Goal: Task Accomplishment & Management: Complete application form

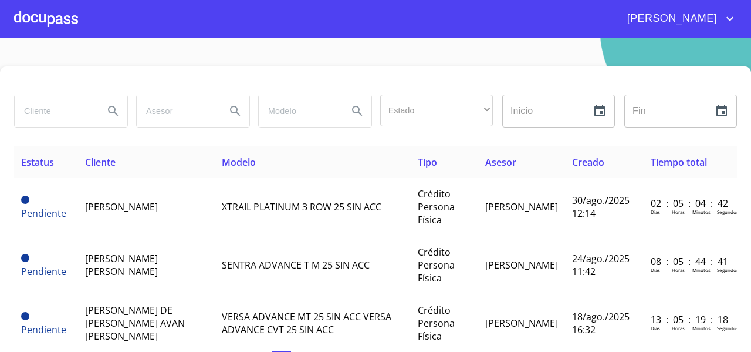
click at [69, 21] on div at bounding box center [46, 19] width 64 height 38
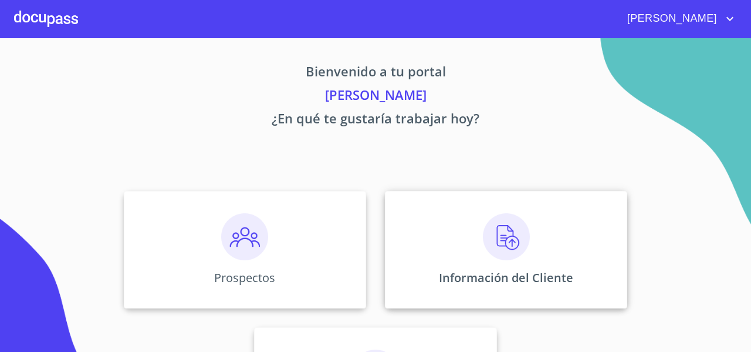
click at [408, 225] on div "Información del Cliente" at bounding box center [506, 249] width 242 height 117
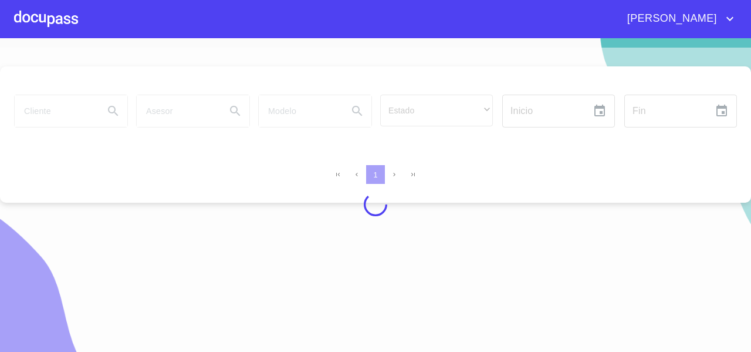
click at [39, 120] on div at bounding box center [375, 205] width 751 height 314
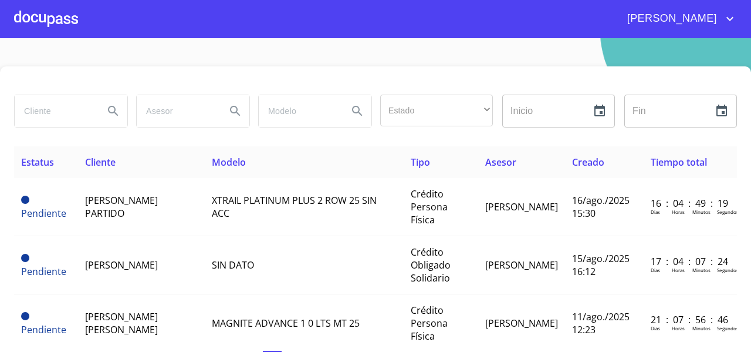
click at [44, 114] on input "search" at bounding box center [55, 111] width 80 height 32
click at [23, 28] on div at bounding box center [46, 19] width 64 height 38
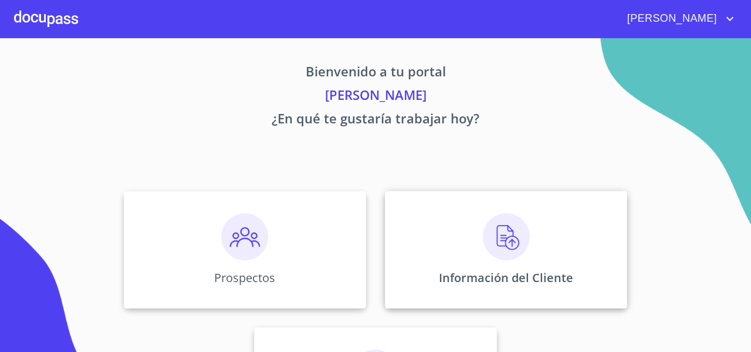
click at [472, 210] on div "Información del Cliente" at bounding box center [506, 249] width 242 height 117
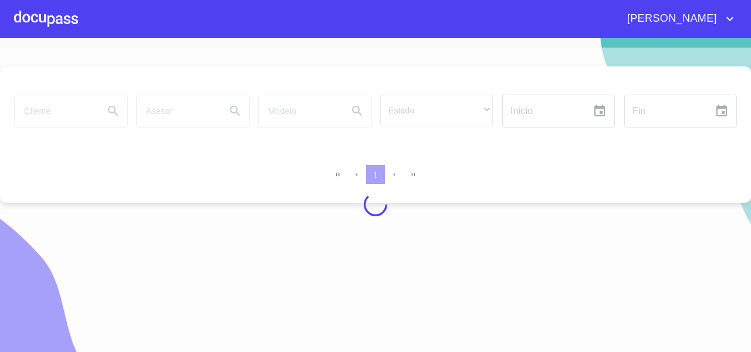
click at [59, 109] on div at bounding box center [375, 205] width 751 height 314
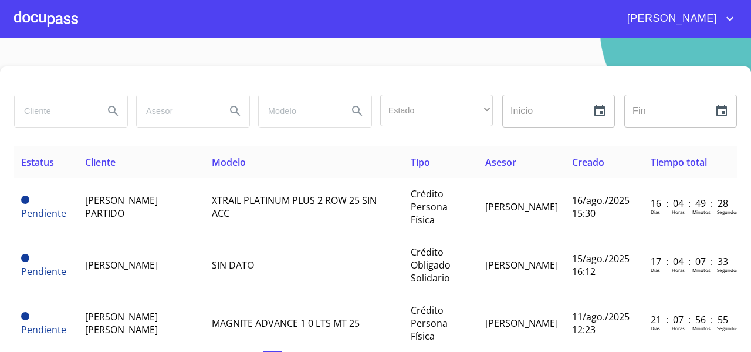
click at [55, 109] on input "search" at bounding box center [55, 111] width 80 height 32
type input "J CONCEP"
click at [116, 114] on icon "Search" at bounding box center [113, 111] width 10 height 10
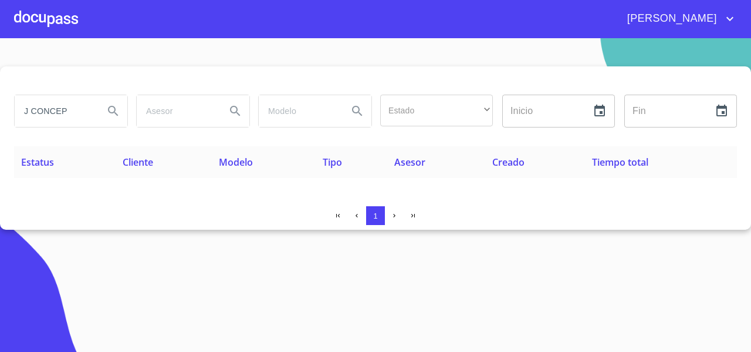
click at [51, 2] on div at bounding box center [46, 19] width 64 height 38
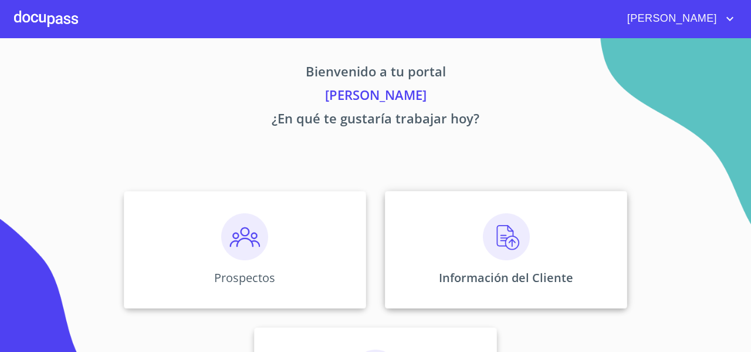
click at [483, 236] on img at bounding box center [506, 236] width 47 height 47
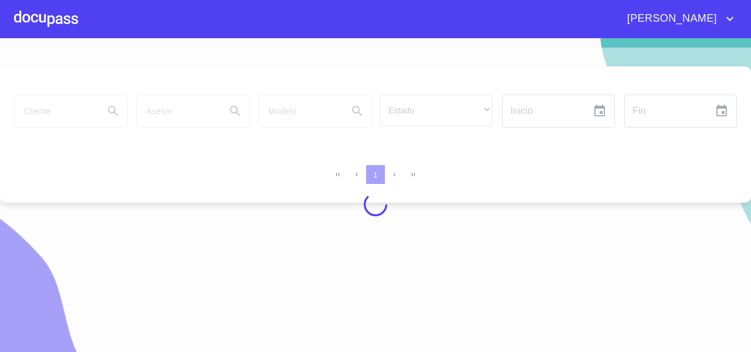
click at [65, 112] on div at bounding box center [375, 205] width 751 height 314
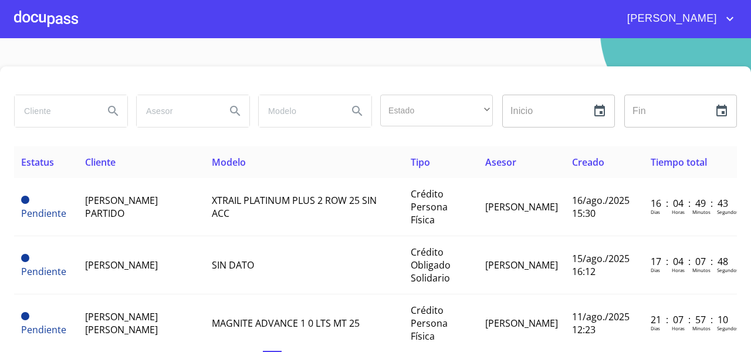
click at [59, 108] on input "search" at bounding box center [55, 111] width 80 height 32
type input "J [PERSON_NAME]"
click at [106, 113] on icon "Search" at bounding box center [113, 111] width 14 height 14
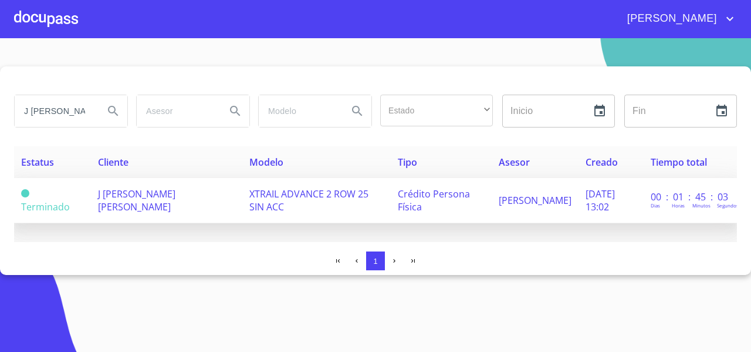
click at [176, 197] on span "J [PERSON_NAME] [PERSON_NAME]" at bounding box center [136, 200] width 77 height 26
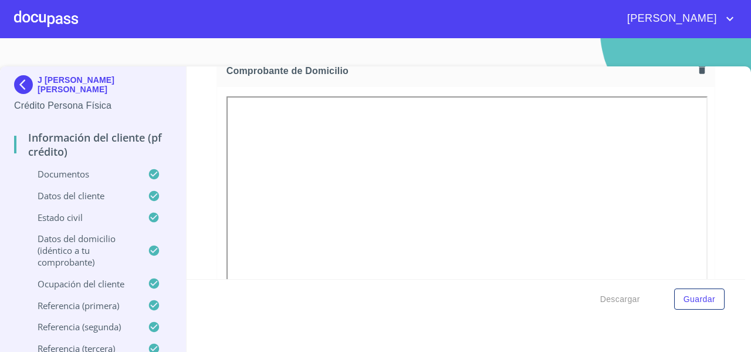
scroll to position [670, 0]
click at [59, 22] on div at bounding box center [46, 19] width 64 height 38
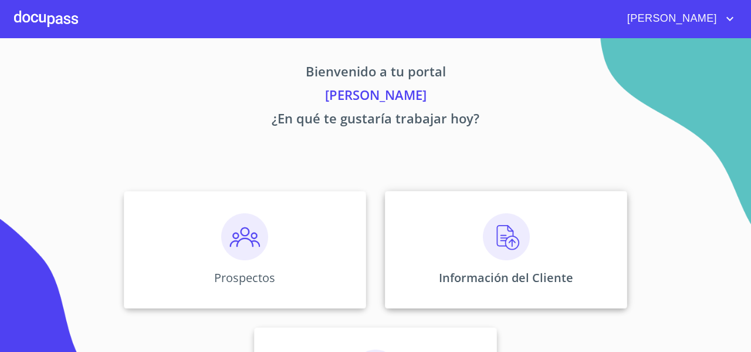
click at [468, 248] on div "Información del Cliente" at bounding box center [506, 249] width 242 height 117
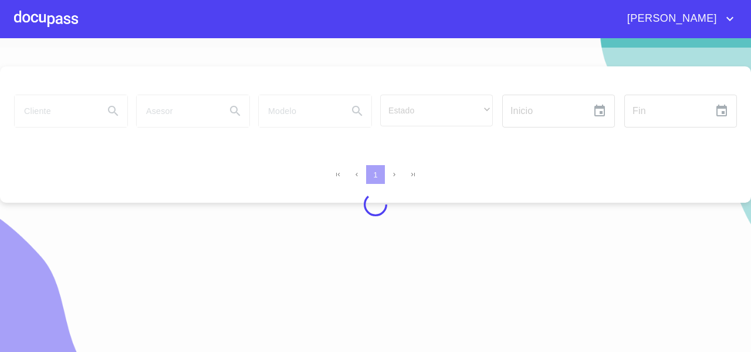
click at [62, 100] on div at bounding box center [375, 205] width 751 height 314
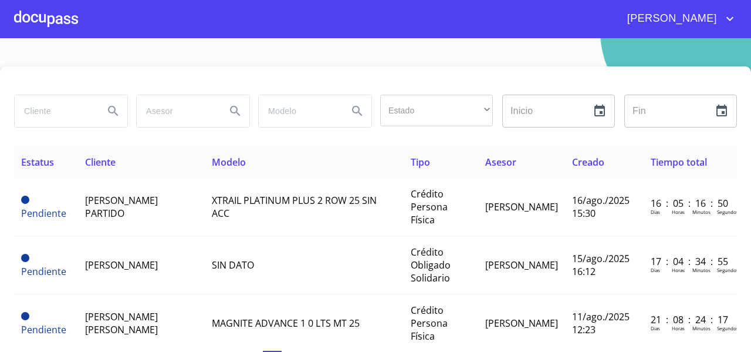
click at [62, 102] on input "search" at bounding box center [55, 111] width 80 height 32
type input "[PERSON_NAME]"
click at [102, 114] on button "Search" at bounding box center [113, 111] width 28 height 28
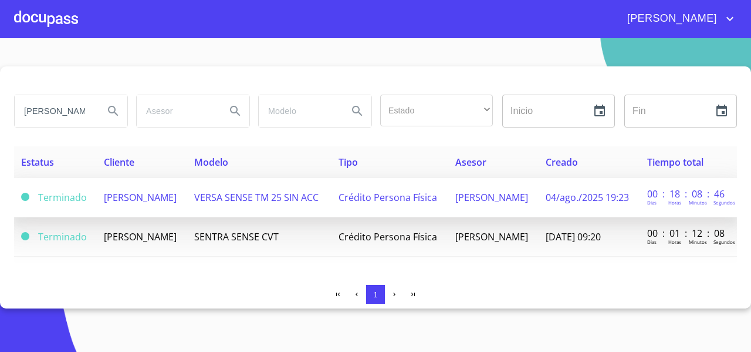
click at [181, 203] on td "[PERSON_NAME]" at bounding box center [142, 197] width 90 height 39
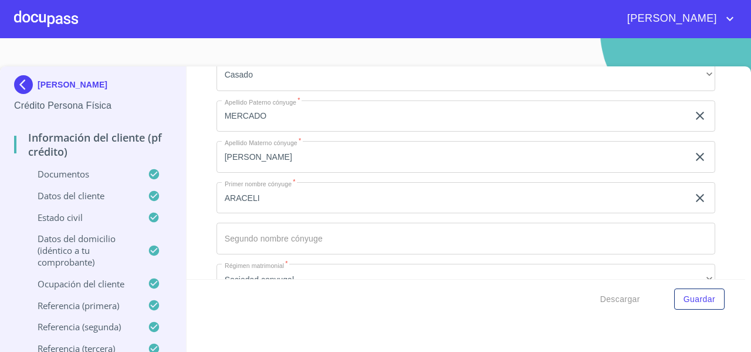
scroll to position [3368, 0]
drag, startPoint x: 718, startPoint y: 229, endPoint x: 654, endPoint y: 186, distance: 77.0
click at [654, 186] on div "Información del cliente (PF crédito) Documentos Documento de identificación   *…" at bounding box center [467, 172] width 560 height 213
click at [712, 141] on div "Información del cliente (PF crédito) Documentos Documento de identificación   *…" at bounding box center [467, 172] width 560 height 213
click at [75, 23] on div at bounding box center [46, 19] width 64 height 38
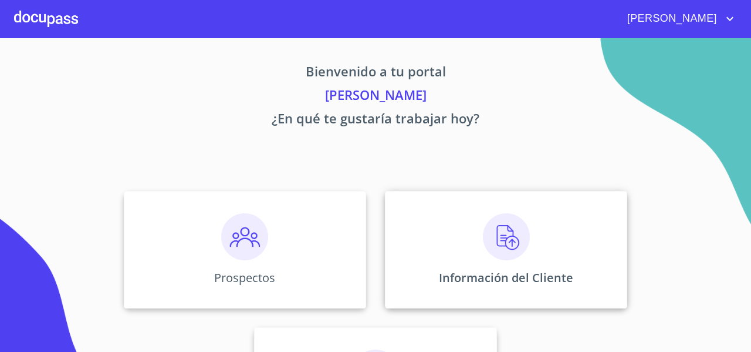
click at [414, 207] on div "Información del Cliente" at bounding box center [506, 249] width 242 height 117
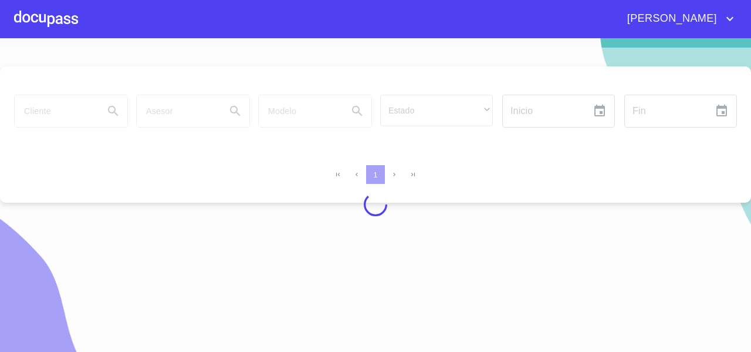
click at [38, 105] on div at bounding box center [375, 205] width 751 height 314
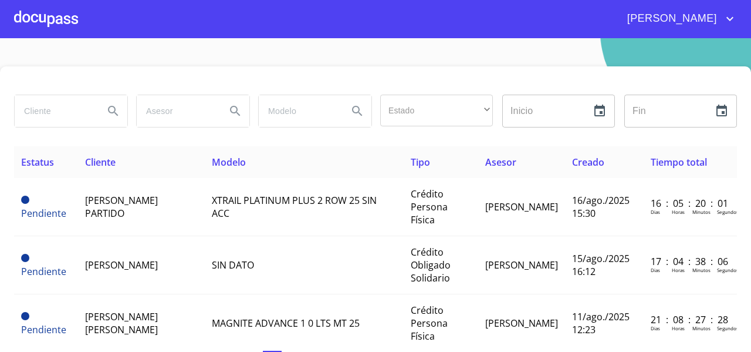
click at [21, 110] on input "search" at bounding box center [55, 111] width 80 height 32
click at [62, 116] on input "search" at bounding box center [55, 111] width 80 height 32
type input "J ENCAR"
click at [104, 113] on button "Search" at bounding box center [113, 111] width 28 height 28
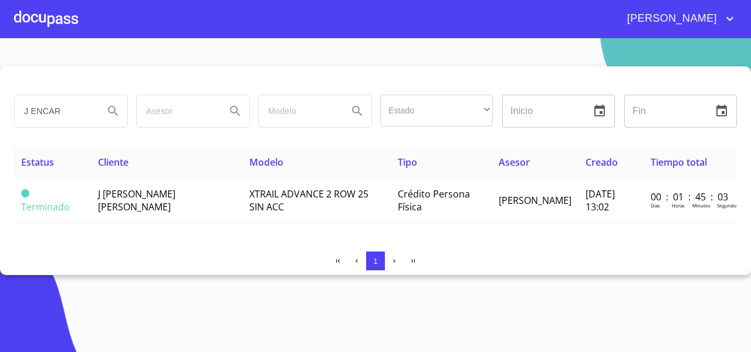
click at [35, 12] on div at bounding box center [46, 19] width 64 height 38
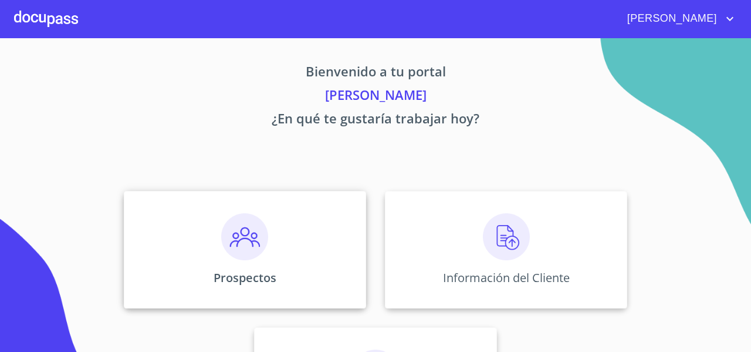
click at [210, 288] on div "Prospectos" at bounding box center [245, 249] width 242 height 117
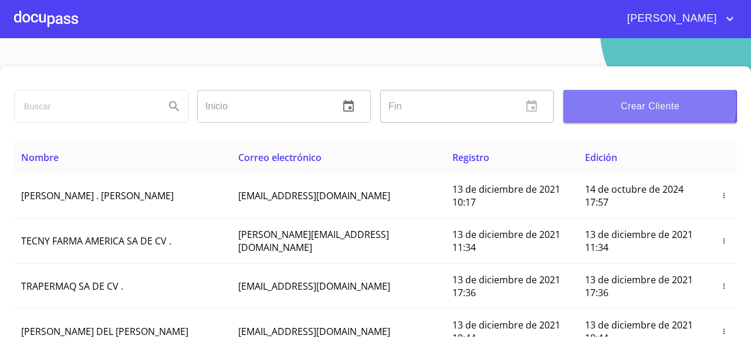
click at [577, 104] on span "Crear Cliente" at bounding box center [650, 106] width 155 height 16
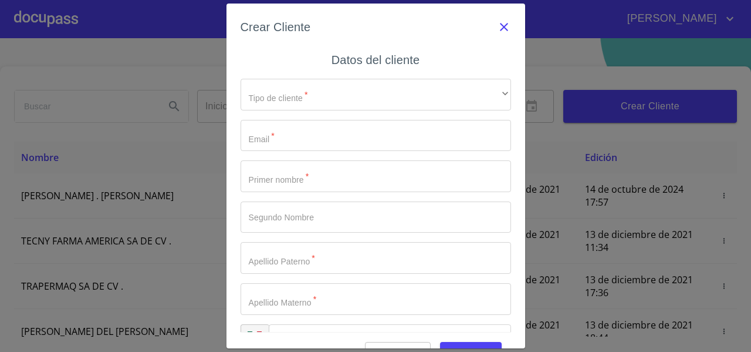
click at [497, 22] on icon "button" at bounding box center [504, 27] width 14 height 14
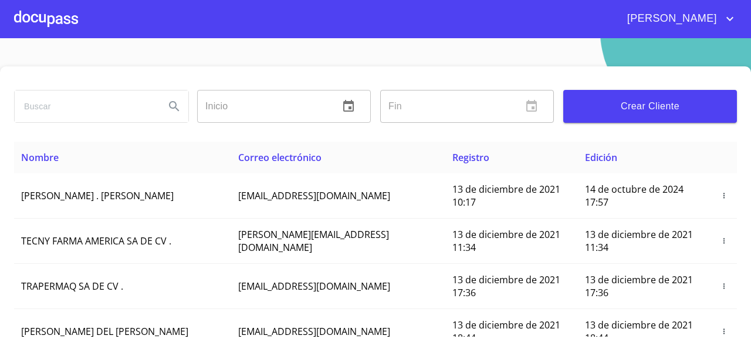
click at [115, 111] on input "search" at bounding box center [85, 106] width 141 height 32
type input "J [PERSON_NAME]"
click at [164, 117] on button "Search" at bounding box center [174, 106] width 28 height 28
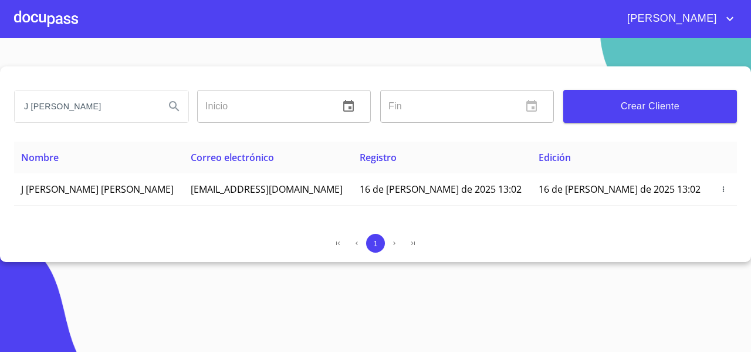
drag, startPoint x: 708, startPoint y: 188, endPoint x: 562, endPoint y: 140, distance: 153.4
click at [562, 140] on div "J [PERSON_NAME] Inicio ​ Fin ​ Crear Cliente Nombre Correo electrónico Registro…" at bounding box center [375, 164] width 751 height 196
click at [213, 227] on div "J [PERSON_NAME] Inicio ​ Fin ​ Crear Cliente Nombre Correo electrónico Registro…" at bounding box center [375, 164] width 751 height 196
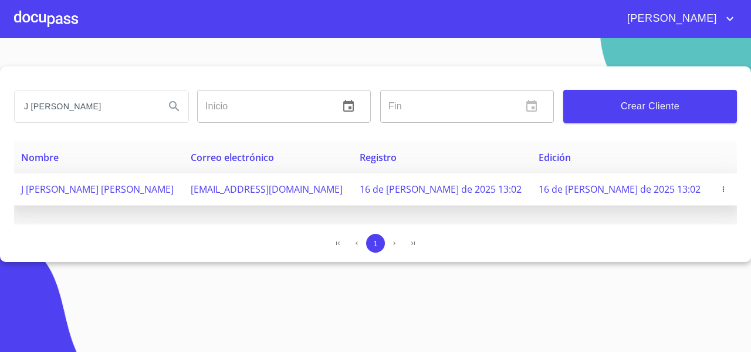
click at [718, 188] on span "button" at bounding box center [724, 189] width 12 height 8
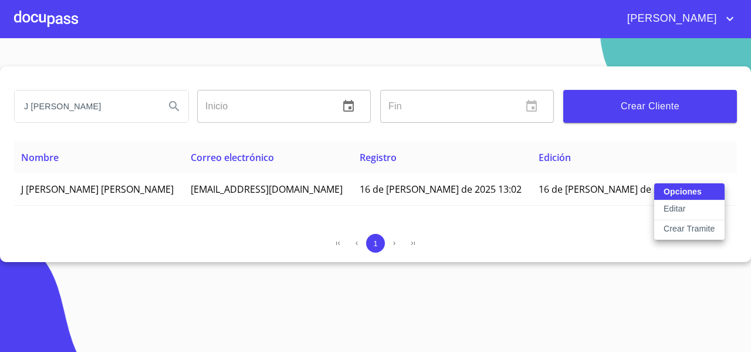
click at [683, 228] on p "Crear Tramite" at bounding box center [690, 229] width 52 height 12
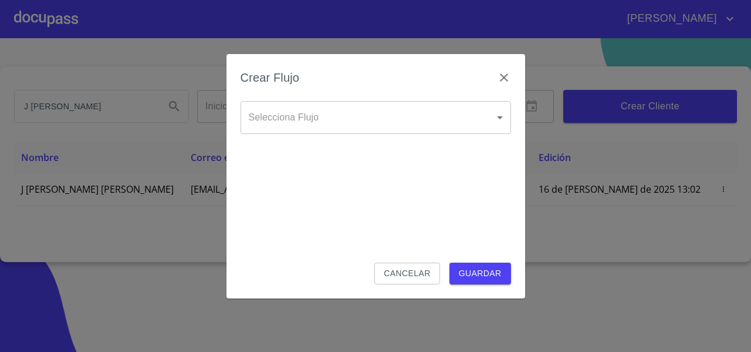
click at [424, 126] on body "[PERSON_NAME] Inicio ​ Fin ​ Crear Cliente Nombre Correo electrónico Registro E…" at bounding box center [375, 176] width 751 height 352
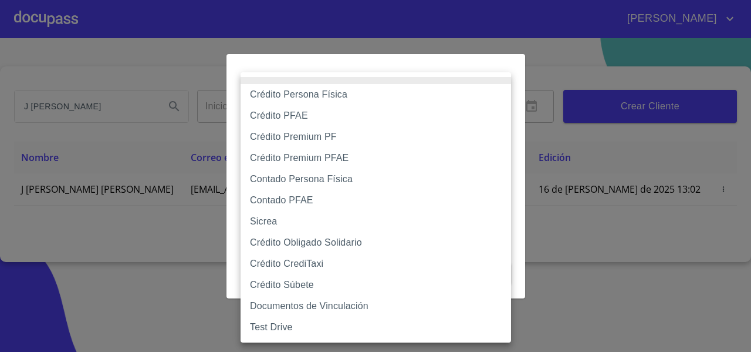
click at [272, 183] on li "Contado Persona Física" at bounding box center [376, 178] width 271 height 21
type input "61b10eea9b8c202ad57ac5da"
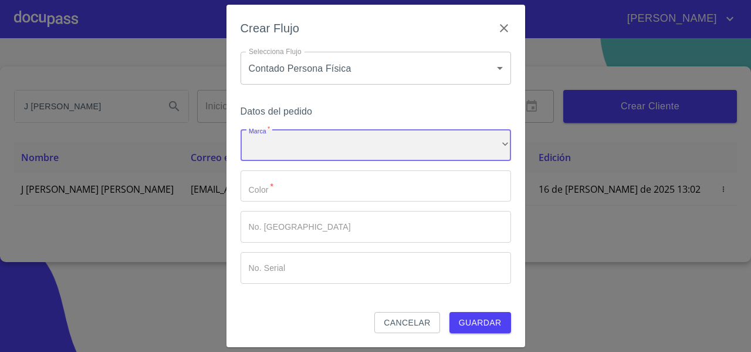
click at [267, 151] on div "​" at bounding box center [376, 145] width 271 height 32
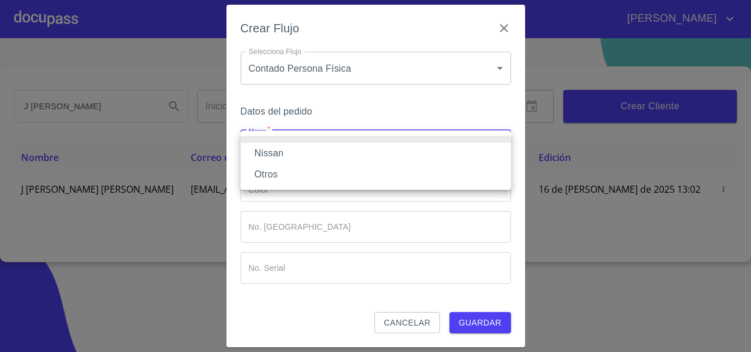
click at [267, 151] on li "Nissan" at bounding box center [376, 153] width 271 height 21
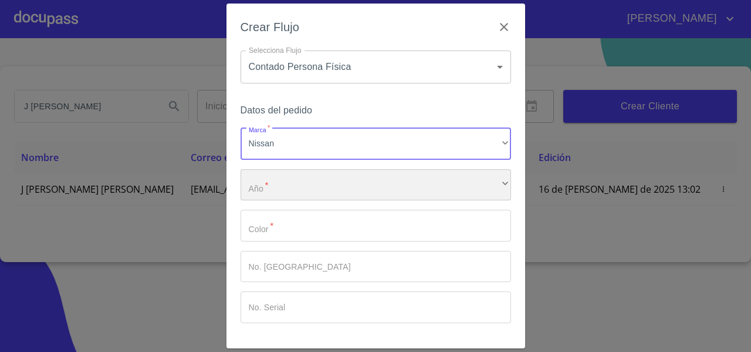
click at [262, 179] on div "​" at bounding box center [376, 185] width 271 height 32
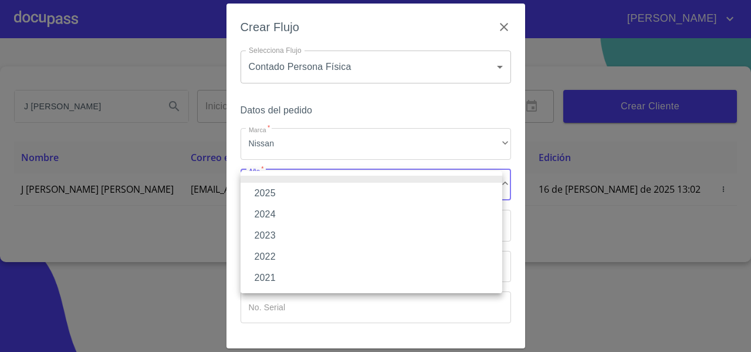
click at [259, 193] on li "2025" at bounding box center [372, 193] width 262 height 21
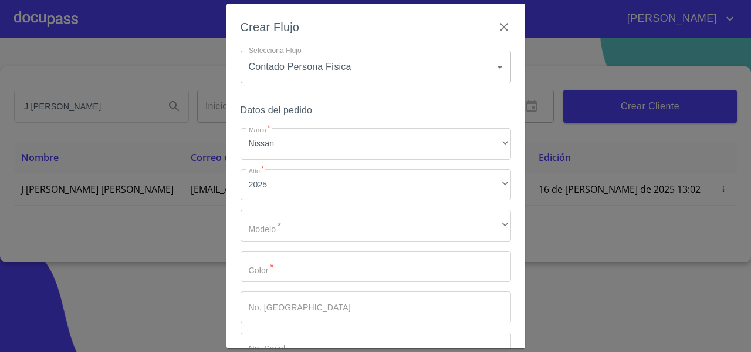
click at [259, 208] on div "Marca   * Nissan ​ Año   * 2025 ​ Modelo   * ​ ​ Color   * ​ No. Pedido ​ No. S…" at bounding box center [376, 246] width 271 height 236
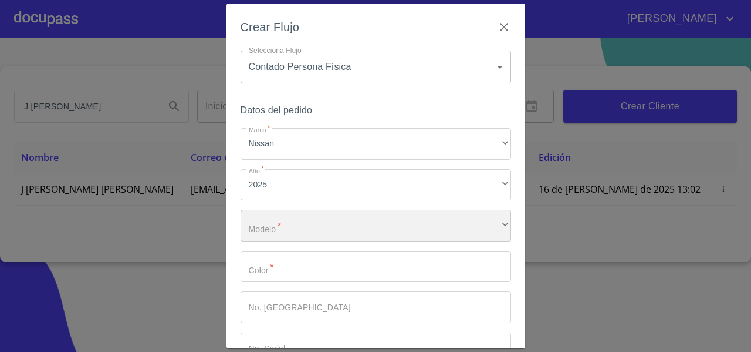
click at [259, 218] on div "​" at bounding box center [376, 226] width 271 height 32
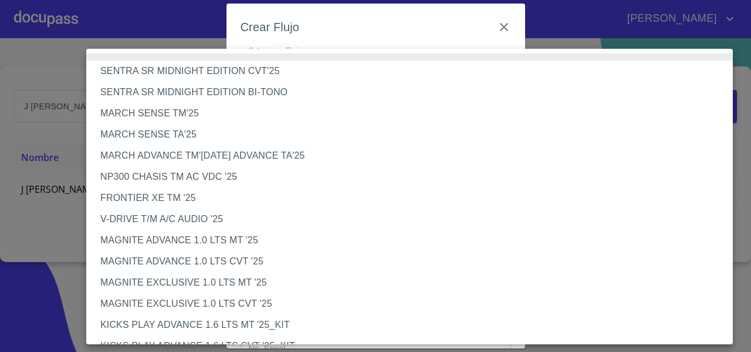
click at [180, 197] on li "FRONTIER XE TM '25" at bounding box center [414, 197] width 656 height 21
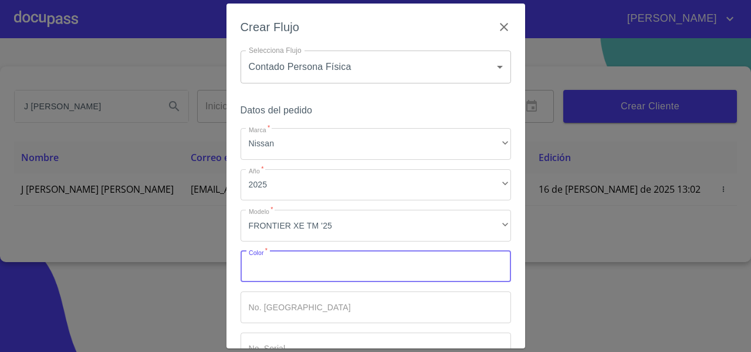
click at [265, 269] on input "Marca   *" at bounding box center [376, 267] width 271 height 32
type input "BLANCO"
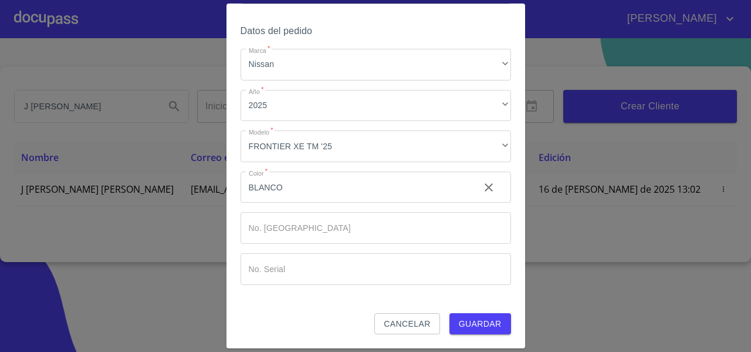
click at [474, 323] on span "Guardar" at bounding box center [480, 323] width 43 height 15
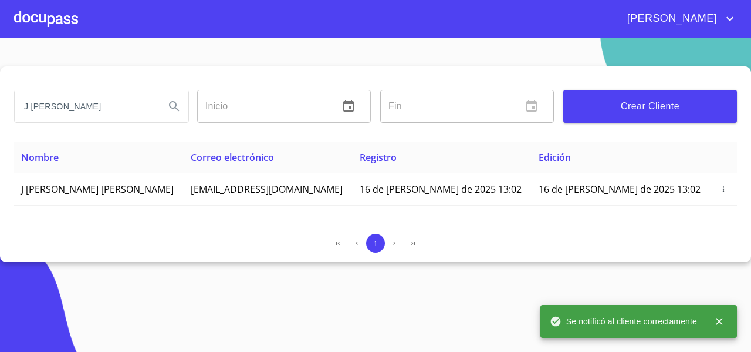
click at [38, 23] on div at bounding box center [46, 19] width 64 height 38
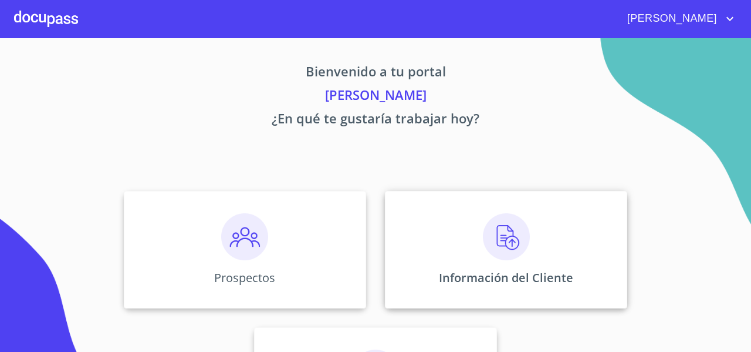
click at [437, 252] on div "Información del Cliente" at bounding box center [506, 249] width 242 height 117
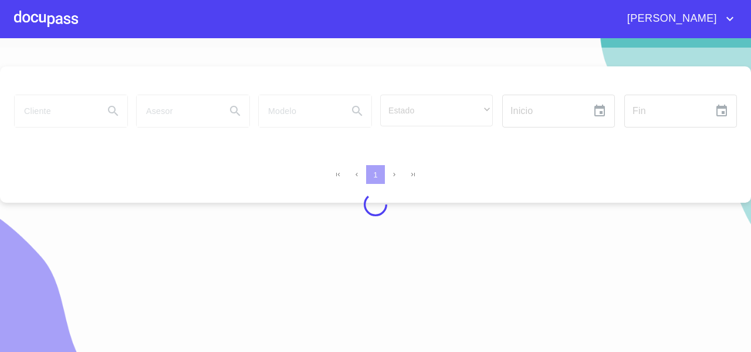
click at [33, 115] on div at bounding box center [375, 205] width 751 height 314
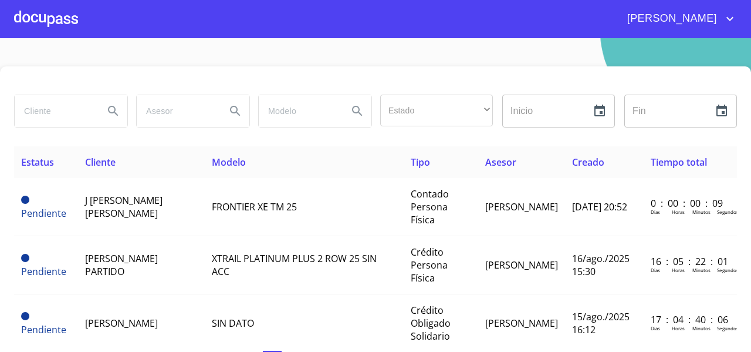
click at [38, 114] on input "search" at bounding box center [55, 111] width 80 height 32
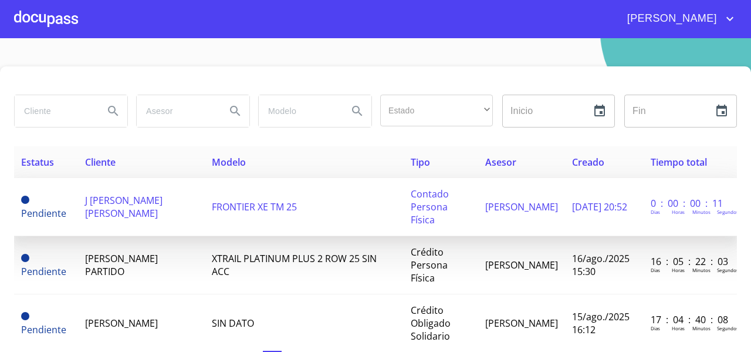
click at [127, 204] on span "J [PERSON_NAME] [PERSON_NAME]" at bounding box center [123, 207] width 77 height 26
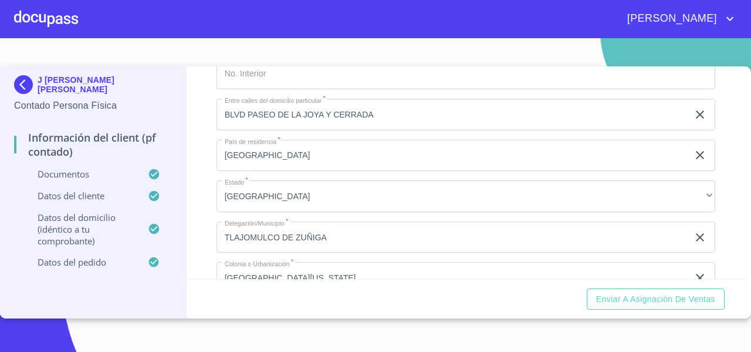
scroll to position [2822, 0]
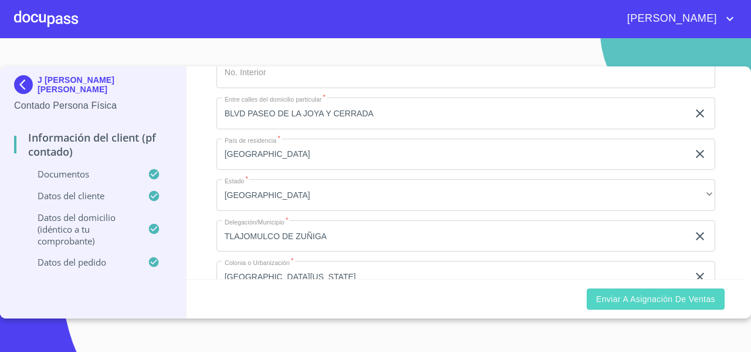
click at [660, 294] on span "Enviar a Asignación de Ventas" at bounding box center [655, 299] width 119 height 15
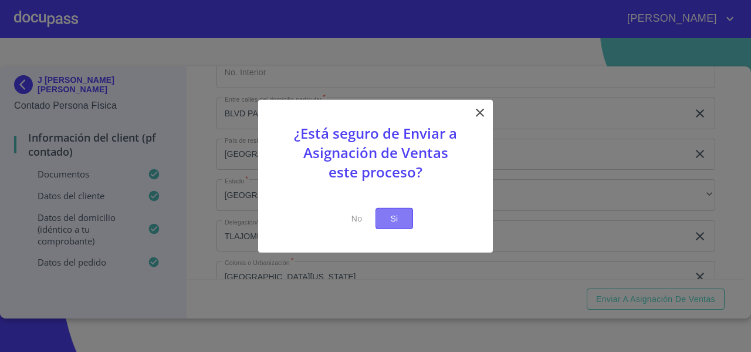
click at [392, 217] on span "Si" at bounding box center [394, 218] width 19 height 15
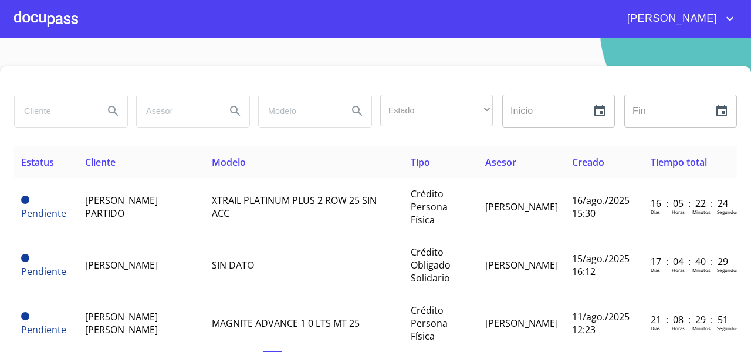
click at [39, 14] on div at bounding box center [46, 19] width 64 height 38
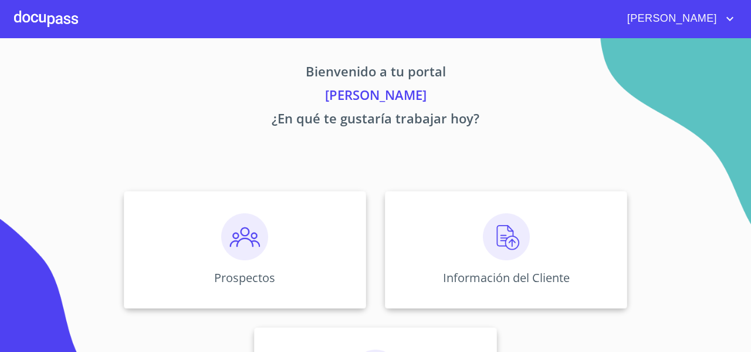
scroll to position [101, 0]
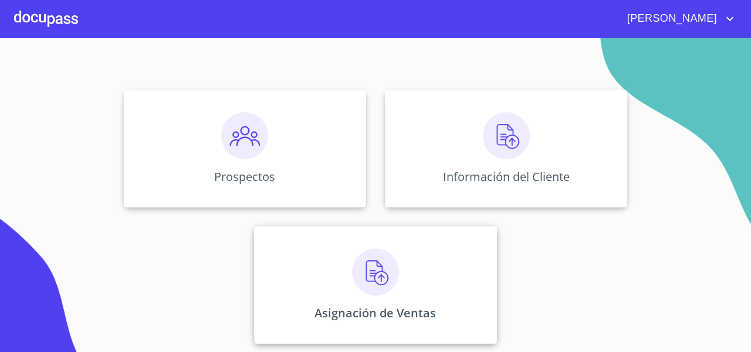
click at [345, 255] on div "Asignación de Ventas" at bounding box center [375, 284] width 242 height 117
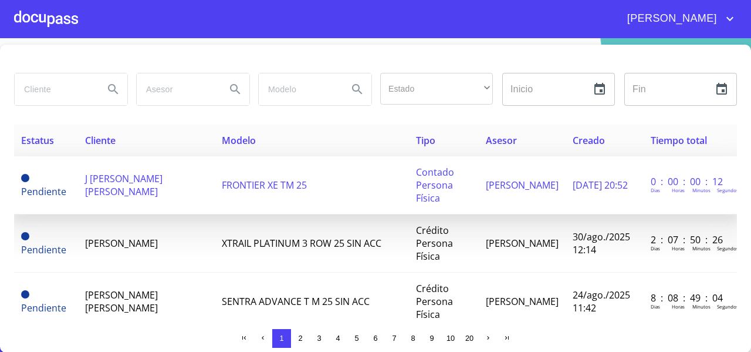
click at [140, 176] on span "J [PERSON_NAME] [PERSON_NAME]" at bounding box center [123, 185] width 77 height 26
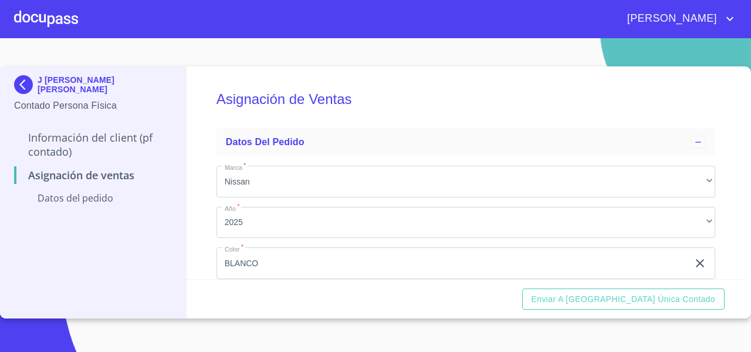
scroll to position [99, 0]
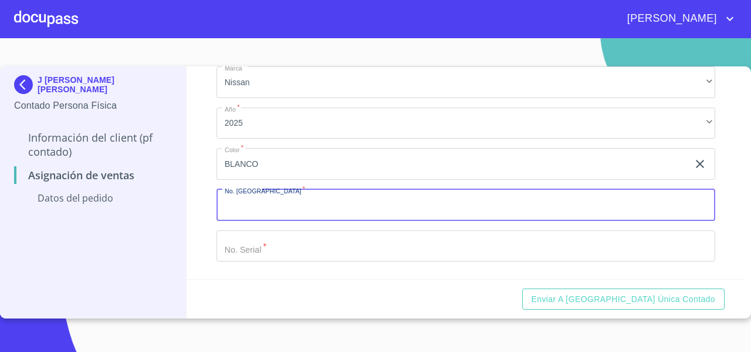
click at [287, 207] on input "Marca   *" at bounding box center [466, 205] width 499 height 32
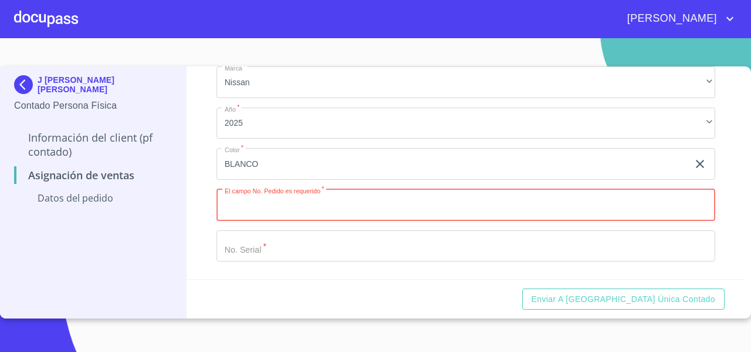
click at [254, 180] on input "Marca   *" at bounding box center [453, 164] width 472 height 32
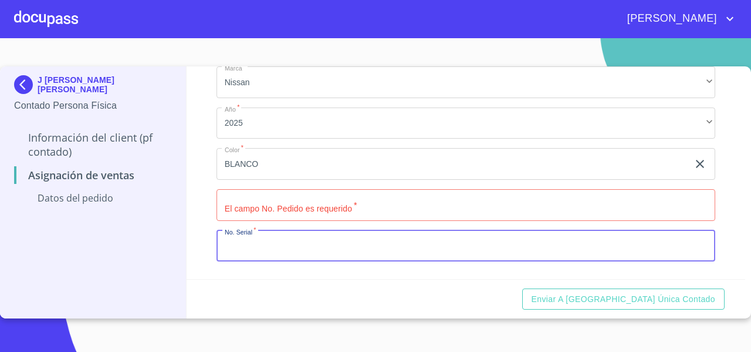
paste input "[US_VEHICLE_IDENTIFICATION_NUMBER]"
type input "[US_VEHICLE_IDENTIFICATION_NUMBER]"
click at [254, 198] on input "Marca   *" at bounding box center [466, 205] width 499 height 32
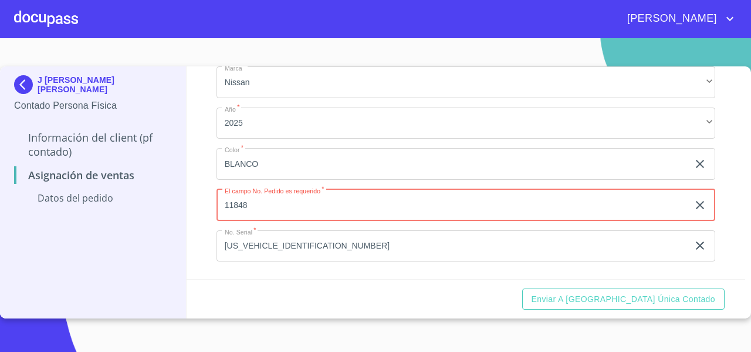
type input "11848"
click at [190, 223] on div "Asignación de Ventas Datos del pedido Marca   * Nissan ​ Año   * 2025 ​ Color  …" at bounding box center [467, 172] width 560 height 213
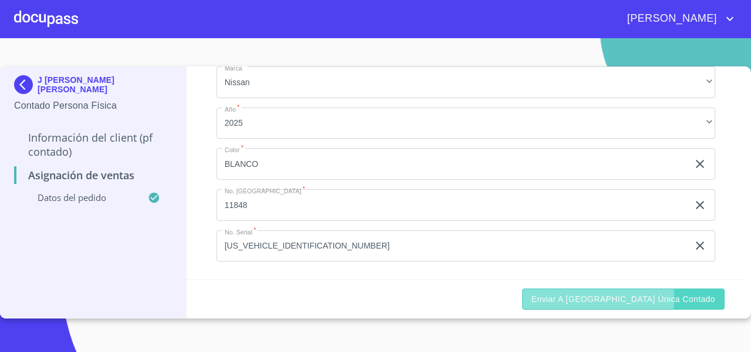
click at [608, 296] on span "Enviar a [GEOGRAPHIC_DATA] única contado" at bounding box center [624, 299] width 184 height 15
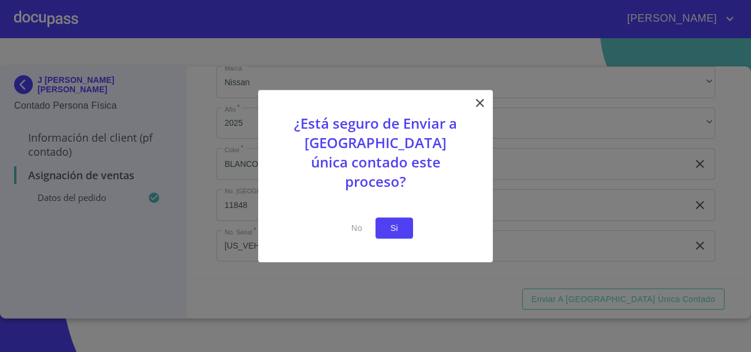
click at [392, 226] on button "Si" at bounding box center [395, 228] width 38 height 22
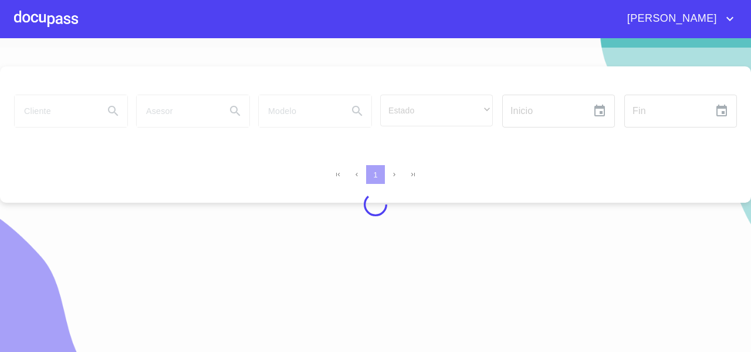
click at [56, 22] on div at bounding box center [46, 19] width 64 height 38
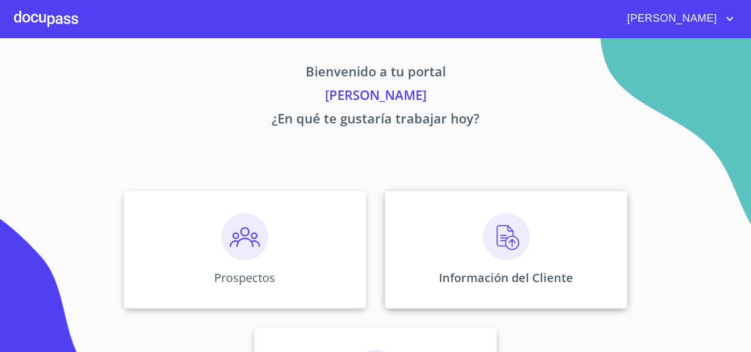
click at [426, 201] on div "Información del Cliente" at bounding box center [506, 249] width 242 height 117
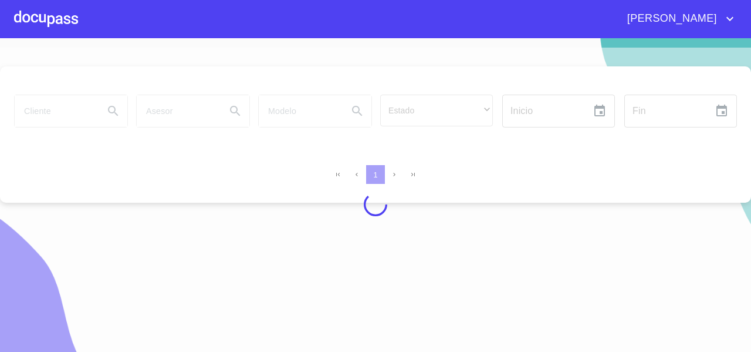
click at [44, 113] on div at bounding box center [375, 205] width 751 height 314
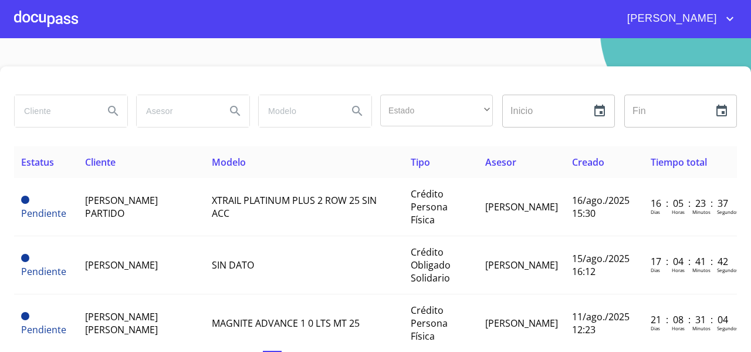
click at [69, 110] on input "search" at bounding box center [55, 111] width 80 height 32
type input "J ENCAR"
click at [113, 116] on icon "Search" at bounding box center [113, 111] width 14 height 14
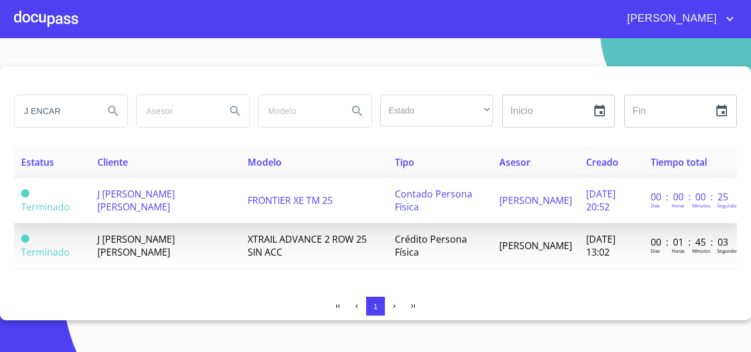
click at [175, 194] on span "J [PERSON_NAME] [PERSON_NAME]" at bounding box center [135, 200] width 77 height 26
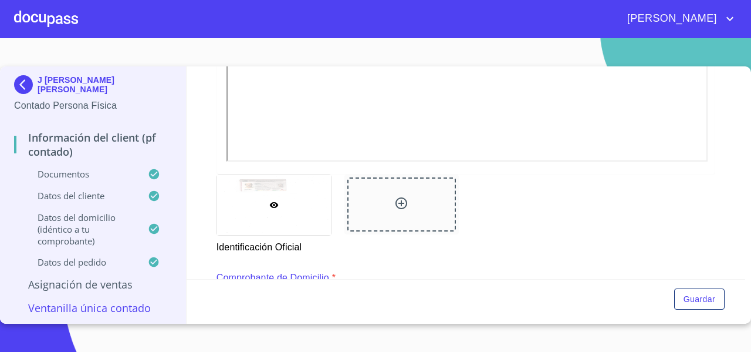
scroll to position [593, 0]
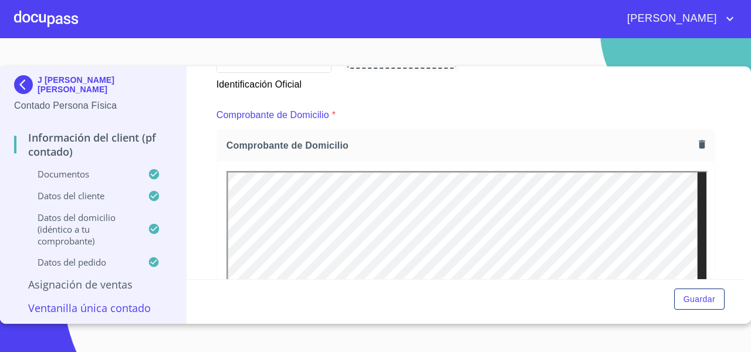
click at [699, 142] on icon "button" at bounding box center [702, 144] width 6 height 8
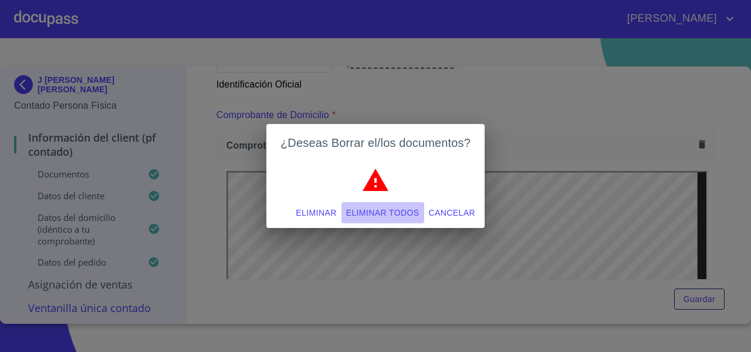
click at [387, 203] on button "Eliminar todos" at bounding box center [383, 213] width 83 height 22
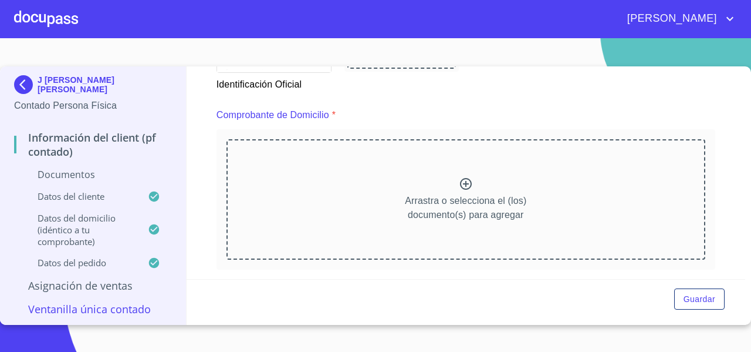
click at [349, 208] on div "Arrastra o selecciona el (los) documento(s) para agregar" at bounding box center [466, 199] width 479 height 120
click at [321, 184] on div "Arrastra o selecciona el (los) documento(s) para agregar" at bounding box center [466, 199] width 479 height 120
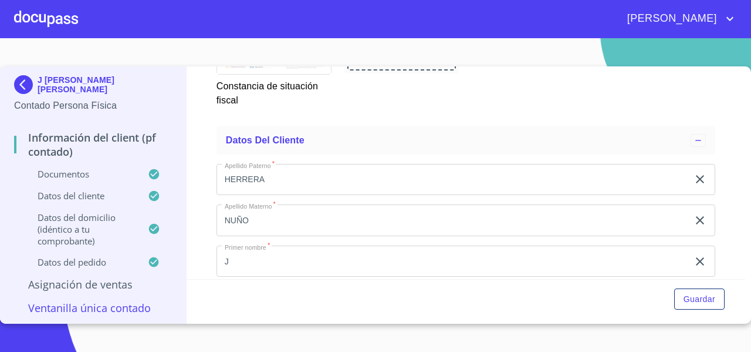
scroll to position [2060, 0]
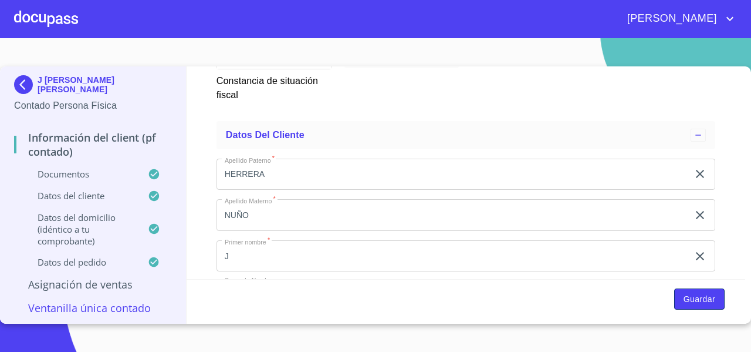
click at [690, 296] on span "Guardar" at bounding box center [700, 299] width 32 height 15
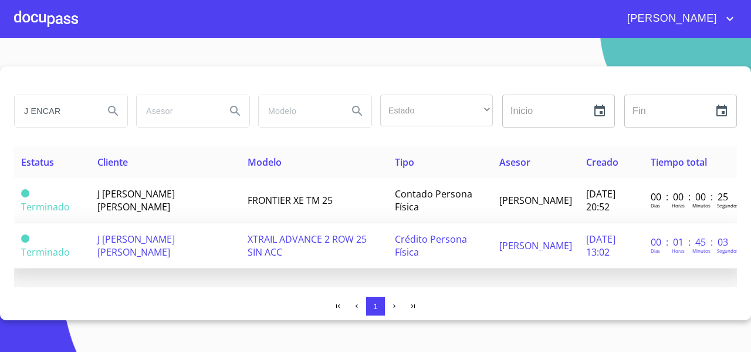
click at [144, 234] on span "J [PERSON_NAME] [PERSON_NAME]" at bounding box center [135, 245] width 77 height 26
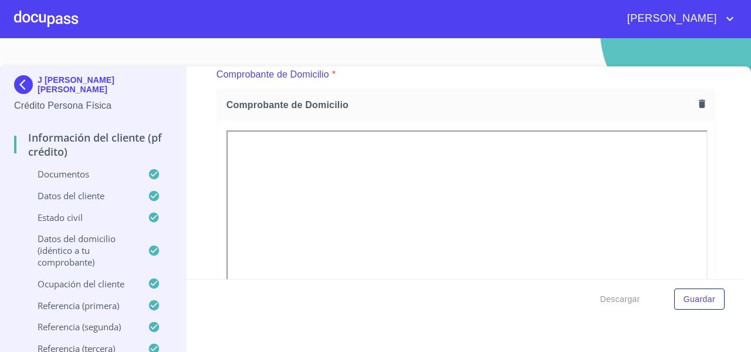
scroll to position [635, 0]
click at [697, 97] on icon "button" at bounding box center [702, 102] width 11 height 11
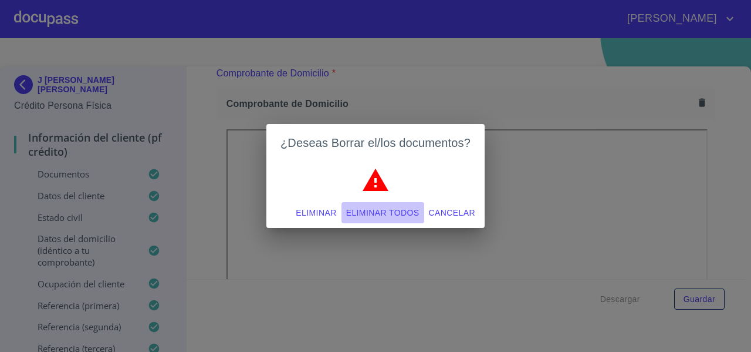
click at [376, 213] on span "Eliminar todos" at bounding box center [382, 212] width 73 height 15
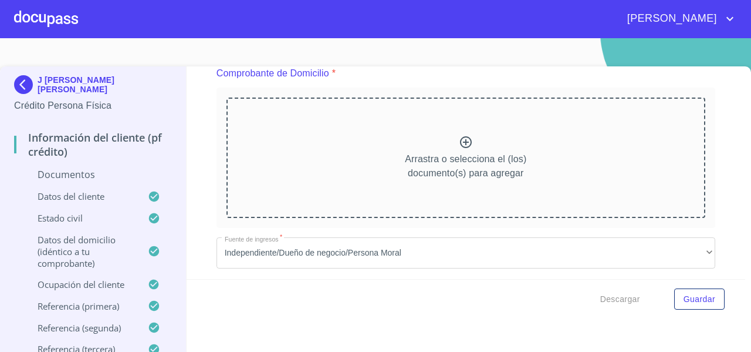
click at [36, 28] on div at bounding box center [46, 19] width 64 height 38
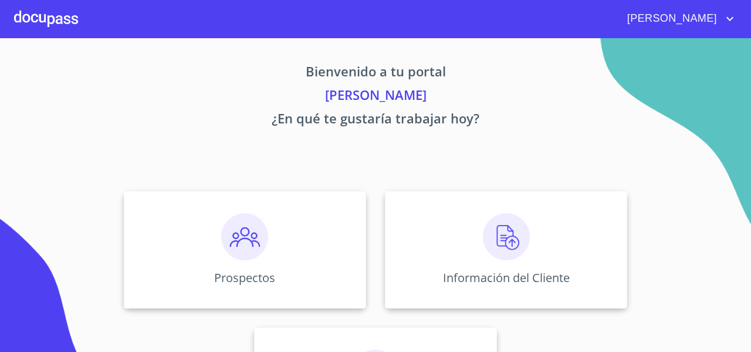
click at [36, 28] on div at bounding box center [46, 19] width 64 height 38
